Goal: Information Seeking & Learning: Learn about a topic

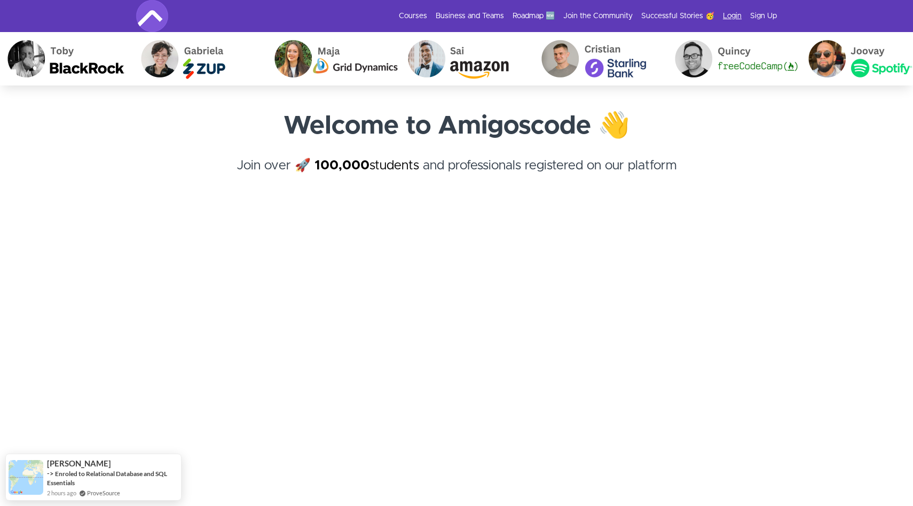
click at [741, 15] on link "Login" at bounding box center [732, 16] width 19 height 11
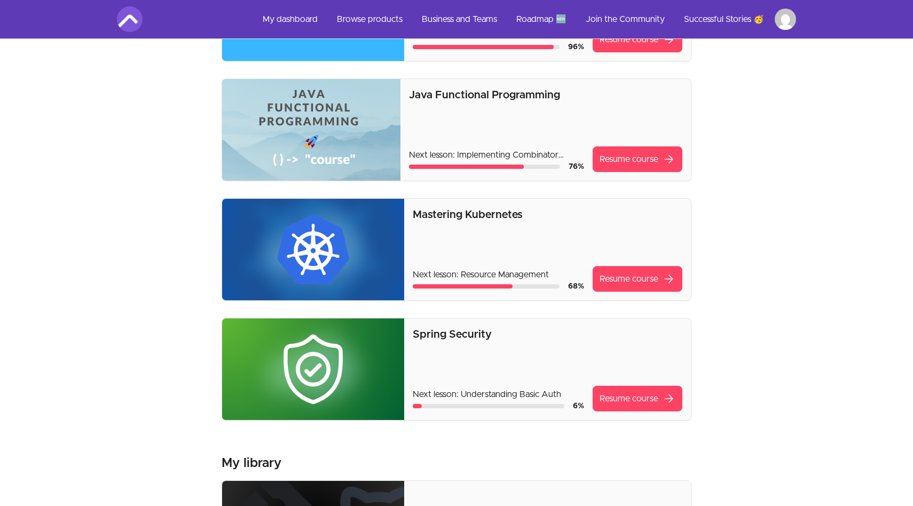
scroll to position [162, 0]
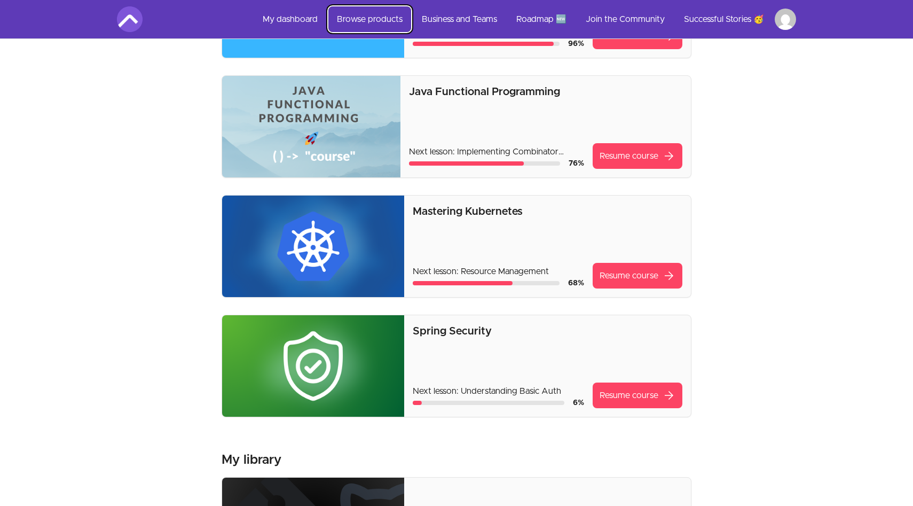
click at [373, 12] on link "Browse products" at bounding box center [369, 19] width 83 height 26
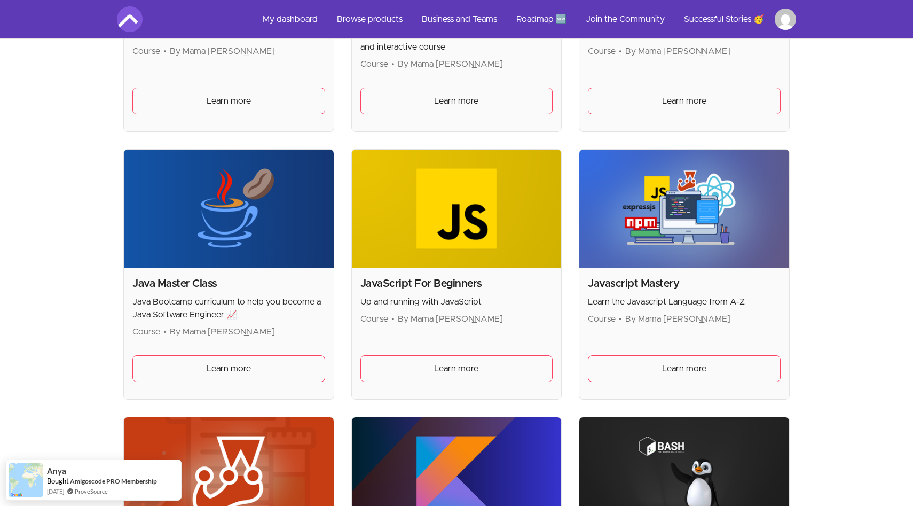
scroll to position [1749, 0]
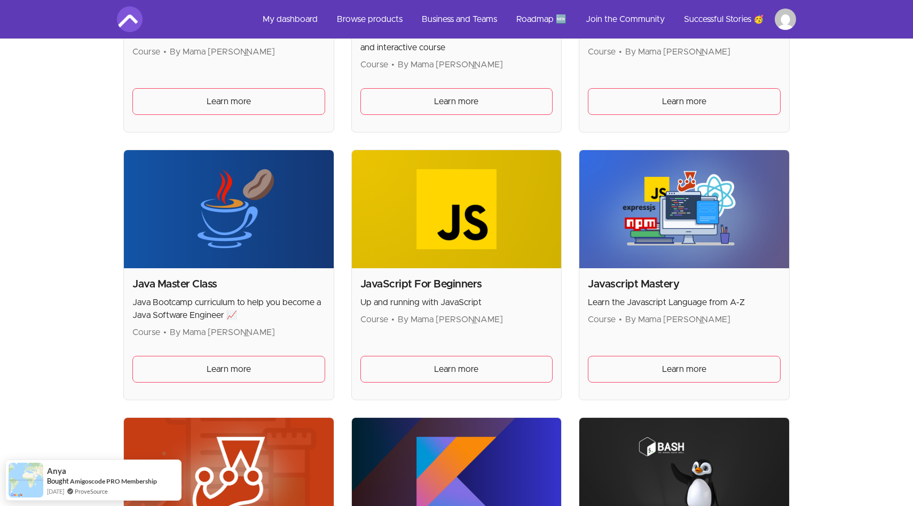
click at [642, 287] on h2 "Javascript Mastery" at bounding box center [684, 284] width 193 height 15
click at [662, 364] on span "Learn more" at bounding box center [684, 369] width 44 height 13
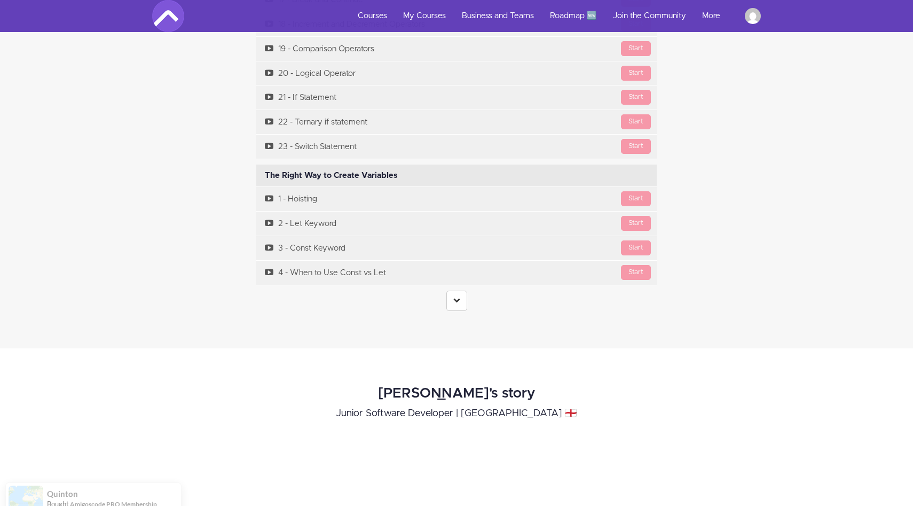
scroll to position [3135, 0]
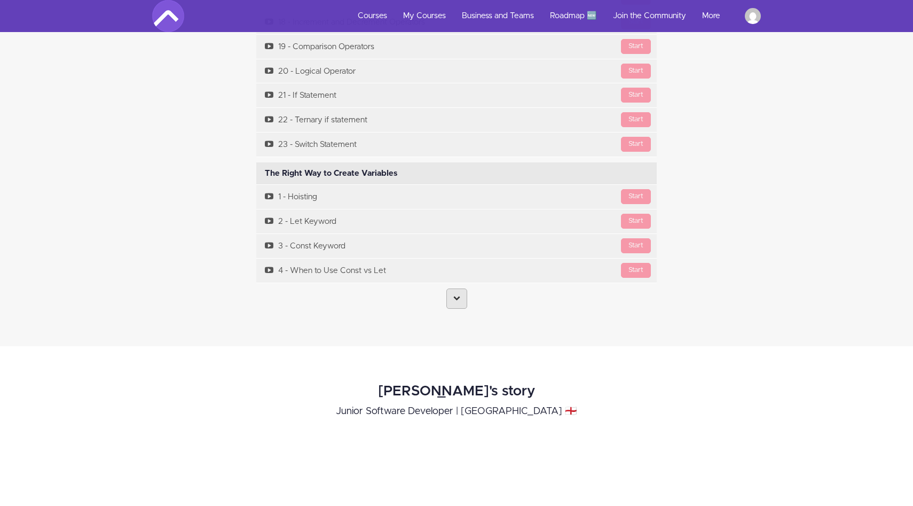
click at [448, 301] on link at bounding box center [457, 298] width 21 height 20
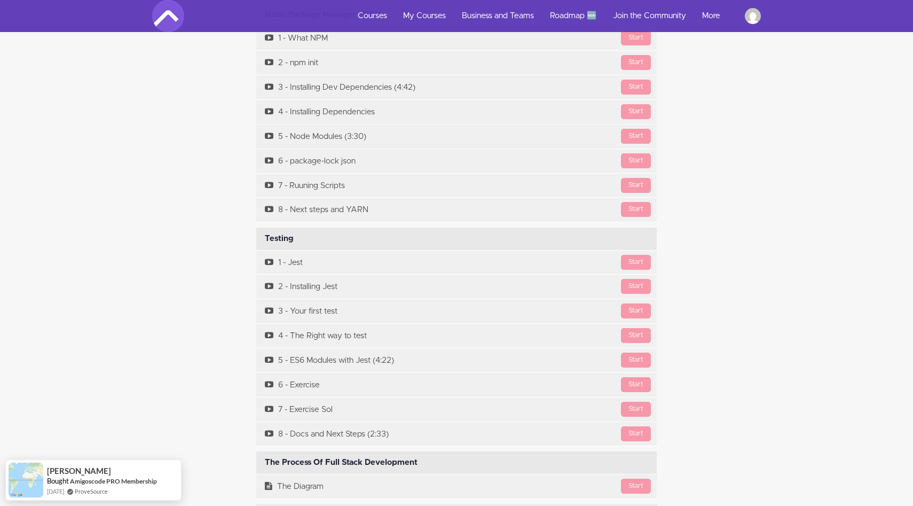
scroll to position [4644, 0]
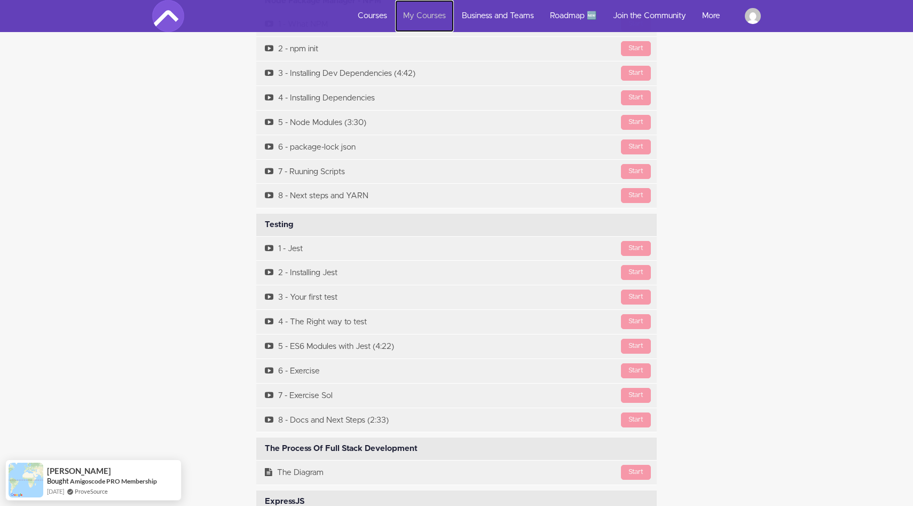
click at [426, 9] on link "My Courses" at bounding box center [424, 16] width 59 height 32
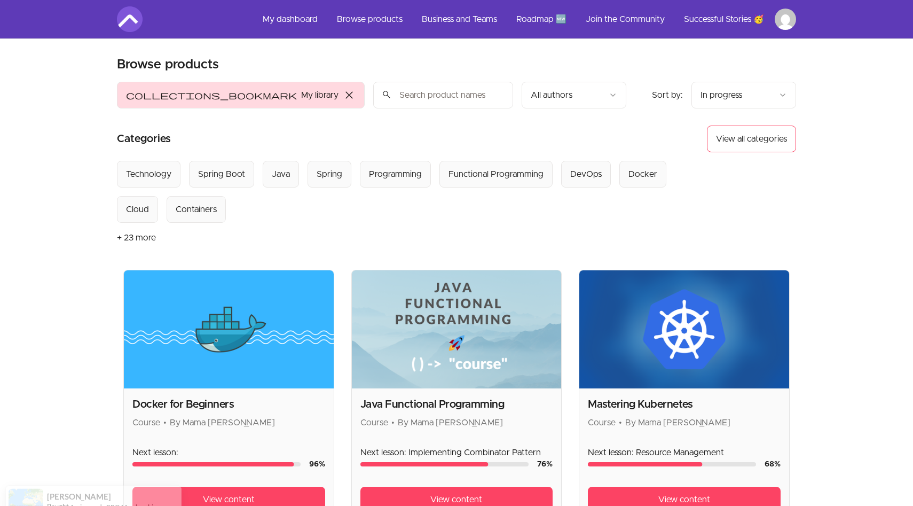
click at [373, 96] on input "search" at bounding box center [443, 95] width 140 height 27
type input "a"
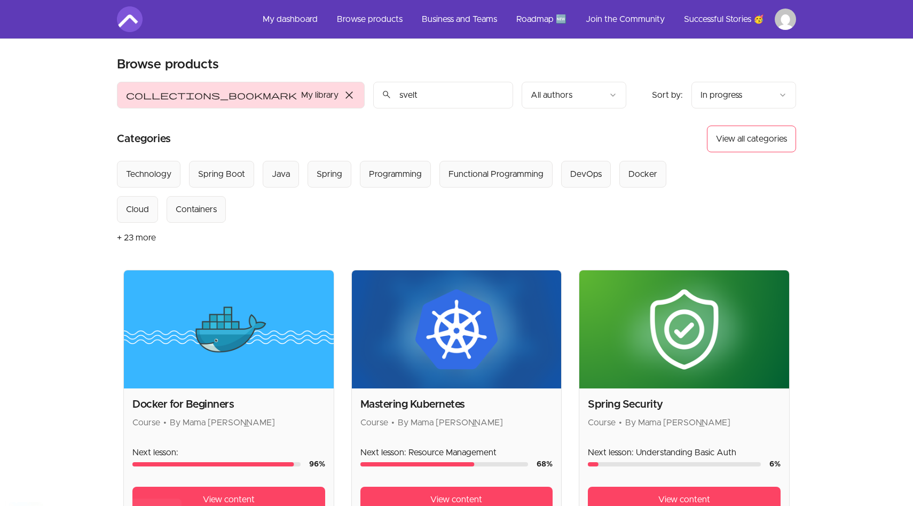
type input "svelte"
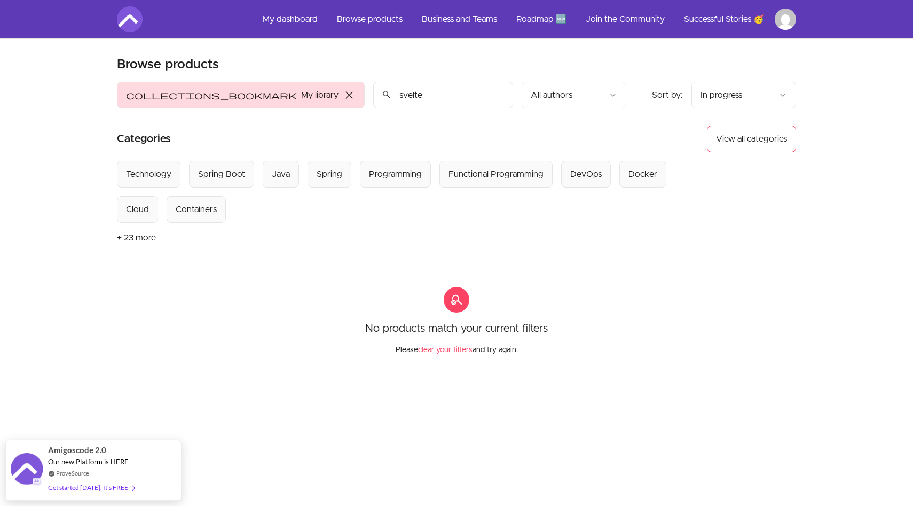
click at [428, 96] on input "svelte" at bounding box center [443, 95] width 140 height 27
click at [424, 96] on input "svelte" at bounding box center [443, 95] width 140 height 27
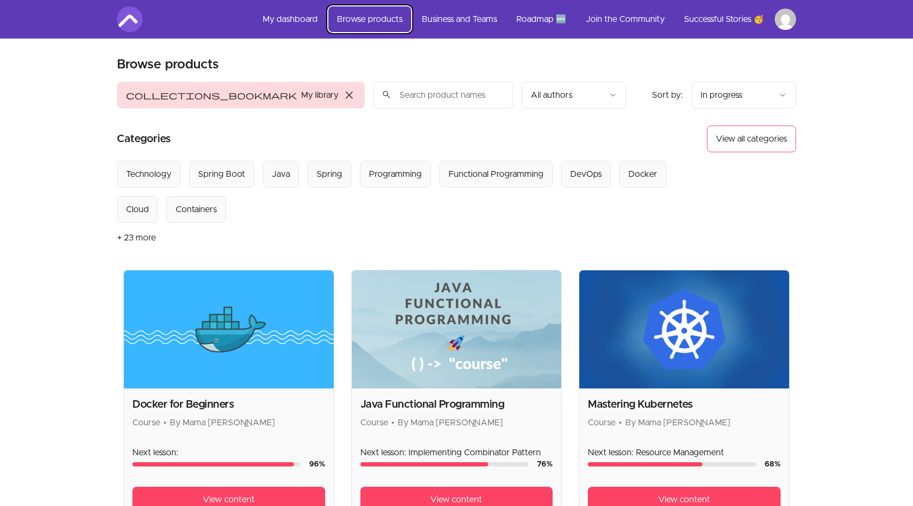
click at [375, 18] on link "Browse products" at bounding box center [369, 19] width 83 height 26
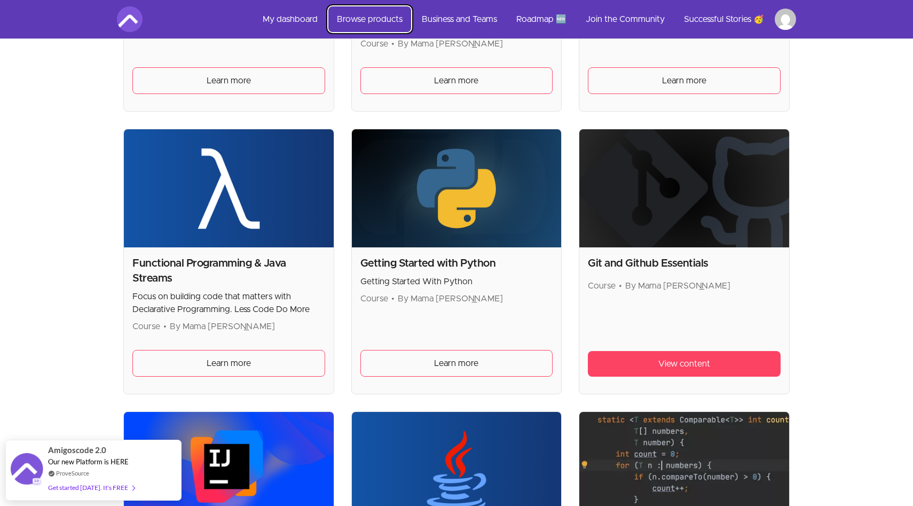
scroll to position [1223, 0]
